Goal: Task Accomplishment & Management: Manage account settings

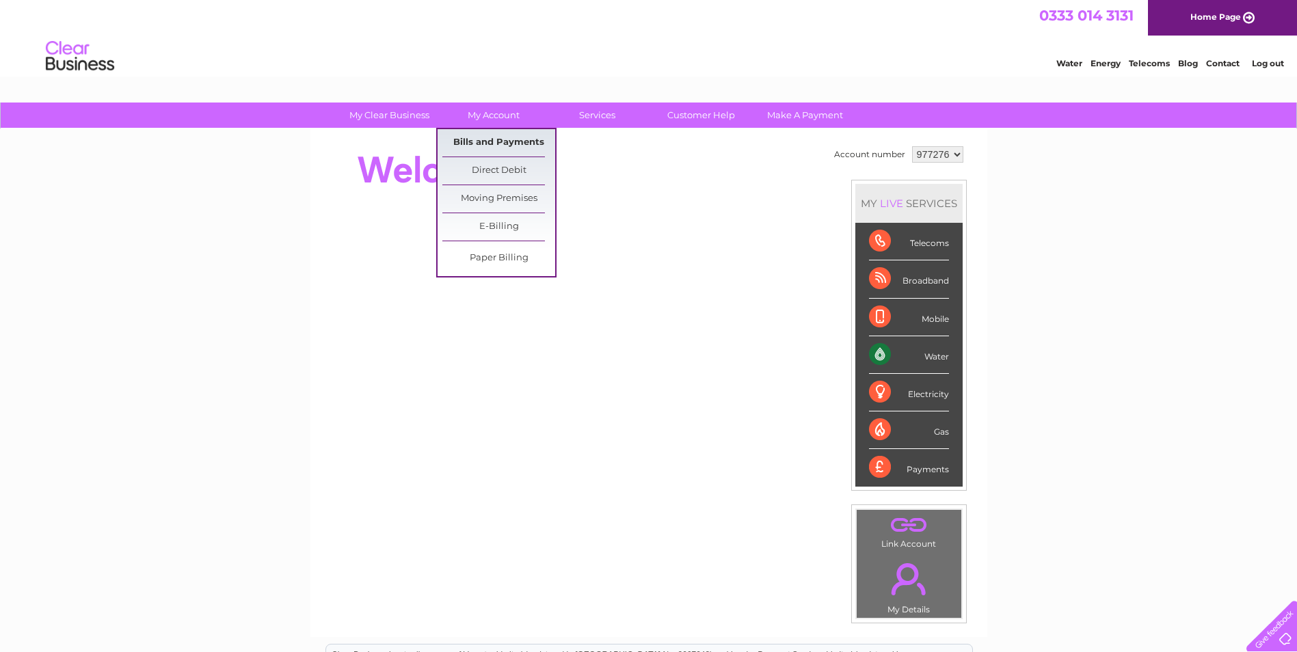
click at [498, 137] on link "Bills and Payments" at bounding box center [498, 142] width 113 height 27
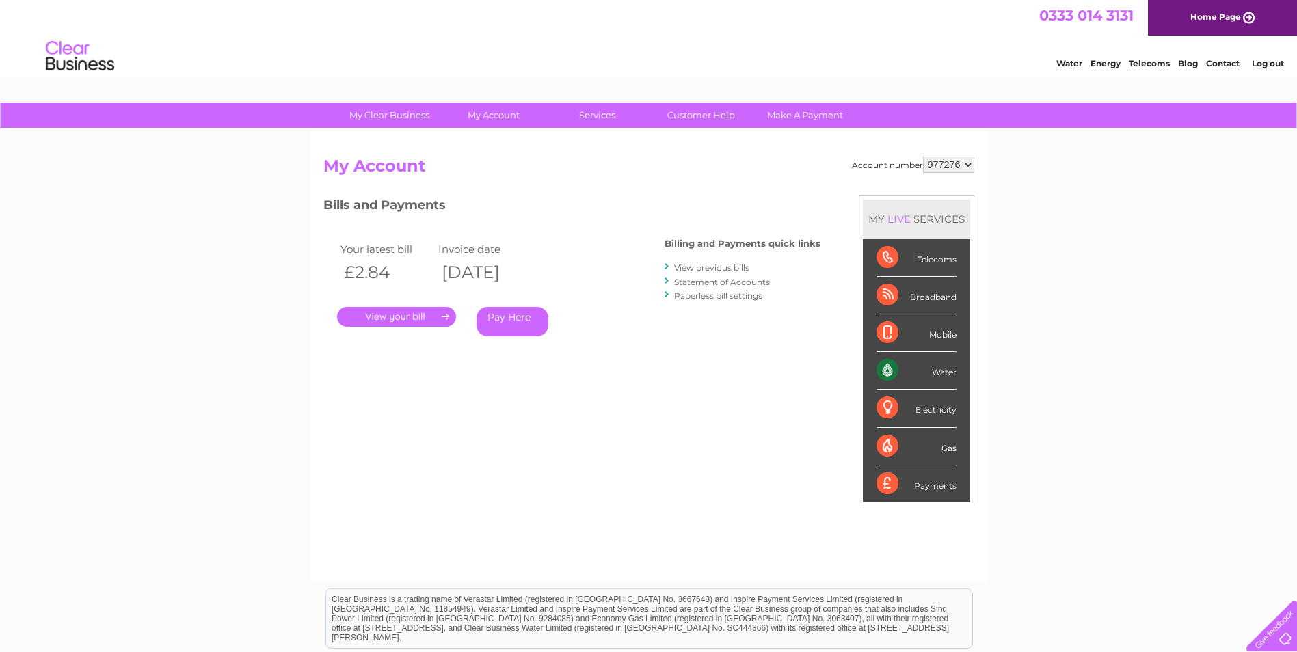
click at [405, 317] on link "." at bounding box center [396, 317] width 119 height 20
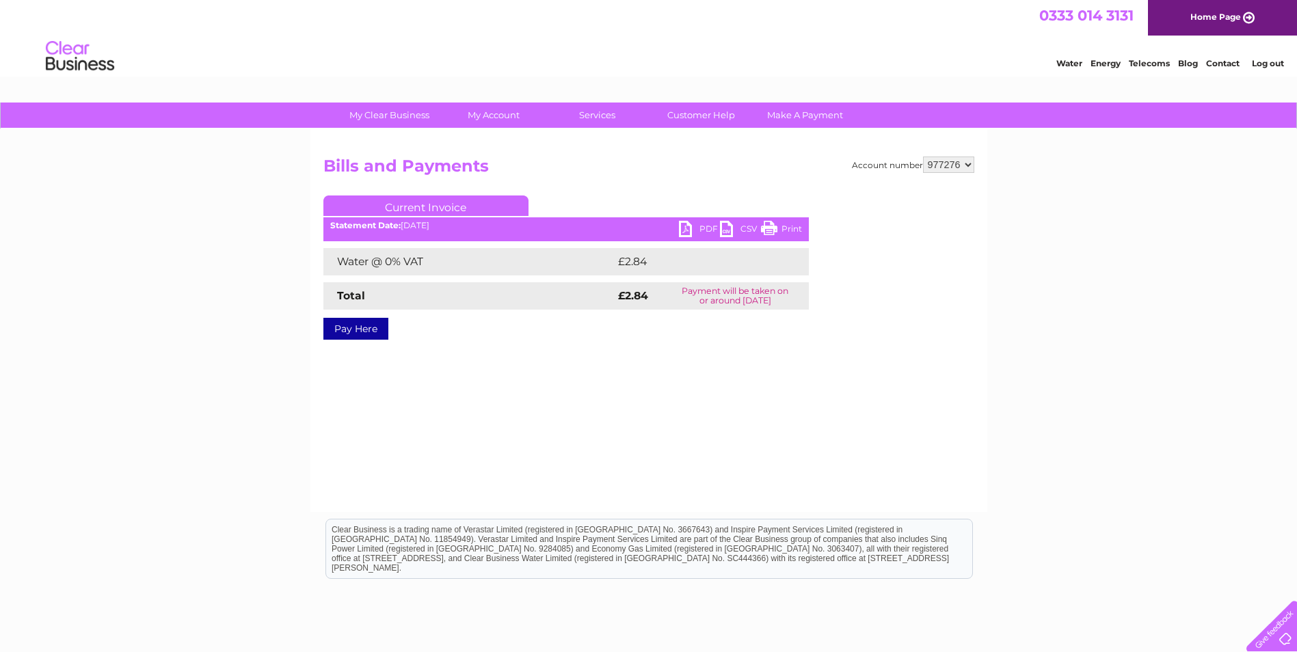
click at [697, 230] on link "PDF" at bounding box center [699, 231] width 41 height 20
